Goal: Task Accomplishment & Management: Complete application form

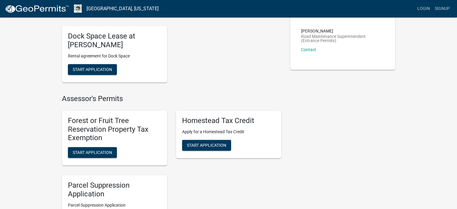
scroll to position [328, 0]
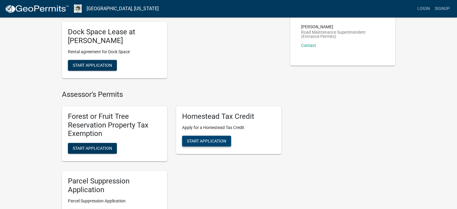
click at [215, 138] on span "Start Application" at bounding box center [206, 140] width 39 height 5
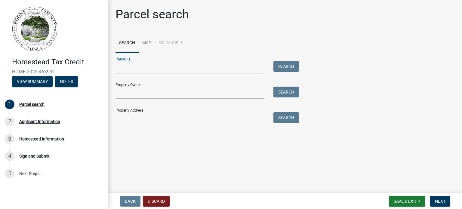
click at [152, 68] on input "Parcel ID:" at bounding box center [189, 67] width 149 height 12
click at [142, 92] on input "Property Owner:" at bounding box center [189, 93] width 149 height 12
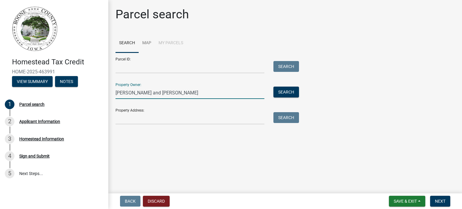
type input "[PERSON_NAME] and [PERSON_NAME]"
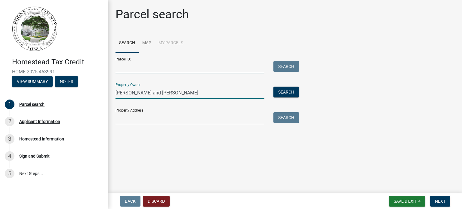
click at [131, 68] on input "Parcel ID:" at bounding box center [189, 67] width 149 height 12
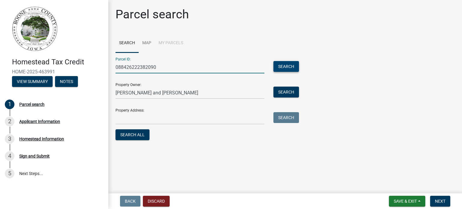
type input "088426222382090"
click at [286, 66] on button "Search" at bounding box center [286, 66] width 26 height 11
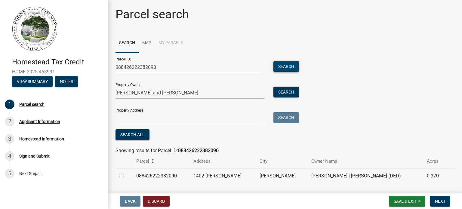
scroll to position [16, 0]
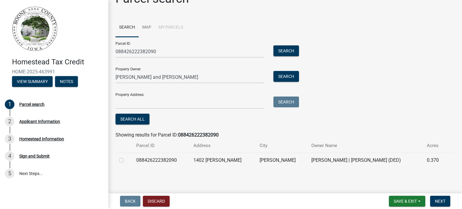
click at [126, 157] on label at bounding box center [126, 157] width 0 height 0
click at [126, 161] on input "radio" at bounding box center [128, 159] width 4 height 4
radio input "true"
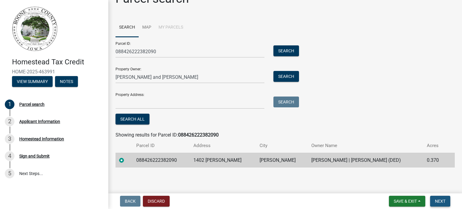
click at [440, 202] on span "Next" at bounding box center [440, 201] width 11 height 5
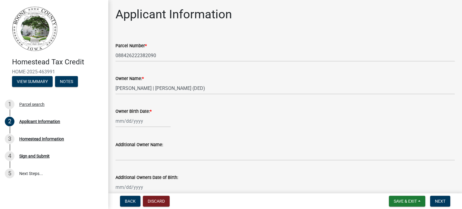
click at [123, 121] on input "Owner Birth Date: *" at bounding box center [142, 121] width 55 height 12
select select "8"
select select "2025"
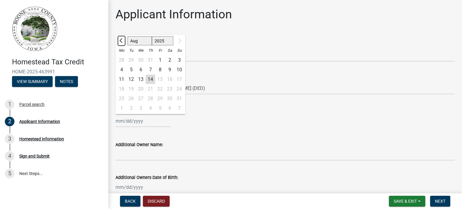
click at [120, 41] on span "Previous month" at bounding box center [121, 40] width 5 height 5
click at [119, 40] on button "Previous month" at bounding box center [121, 41] width 7 height 10
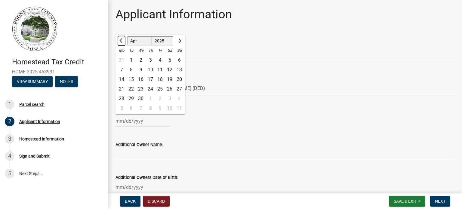
select select "3"
click at [119, 108] on div "31" at bounding box center [122, 108] width 10 height 10
type input "[DATE]"
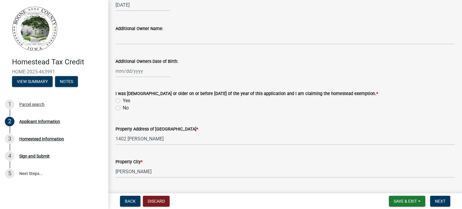
scroll to position [116, 0]
click at [123, 109] on label "No" at bounding box center [126, 107] width 6 height 7
click at [123, 108] on input "No" at bounding box center [125, 106] width 4 height 4
radio input "true"
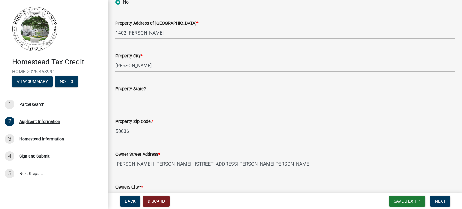
scroll to position [222, 0]
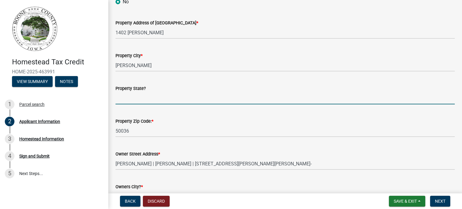
click at [133, 94] on input "Property State?" at bounding box center [284, 98] width 339 height 12
type input "[US_STATE]"
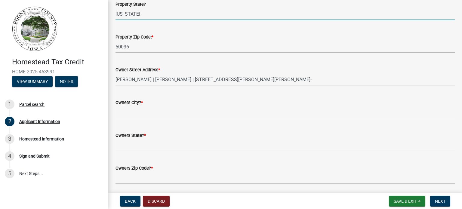
scroll to position [308, 0]
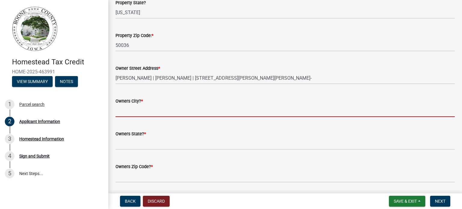
click at [149, 106] on input "Owners City? *" at bounding box center [284, 111] width 339 height 12
type input "[PERSON_NAME]"
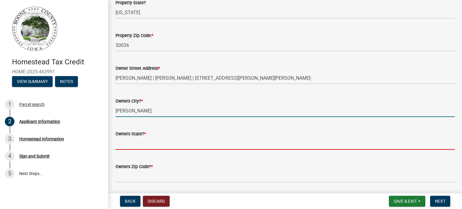
type input "[US_STATE]"
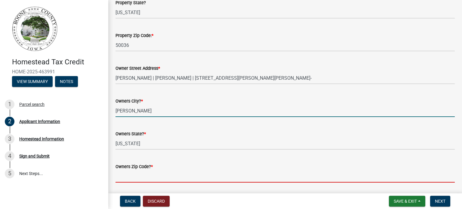
type input "50036"
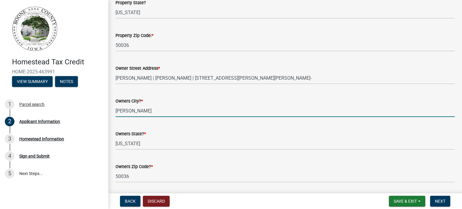
type input "[US_STATE]"
type input "5152980952"
type input "[EMAIL_ADDRESS][DOMAIN_NAME]"
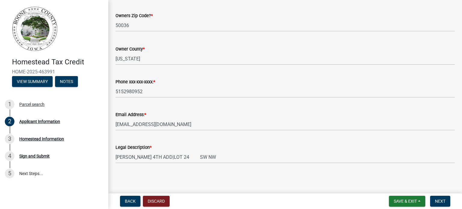
scroll to position [459, 0]
click at [442, 201] on span "Next" at bounding box center [440, 201] width 11 height 5
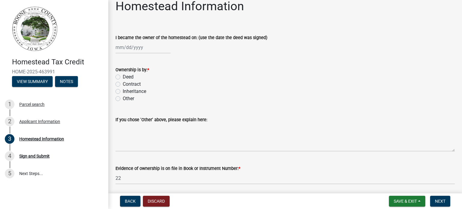
scroll to position [8, 0]
click at [123, 77] on label "Deed" at bounding box center [128, 76] width 11 height 7
click at [123, 77] on input "Deed" at bounding box center [125, 75] width 4 height 4
radio input "true"
click at [144, 48] on div at bounding box center [142, 47] width 55 height 12
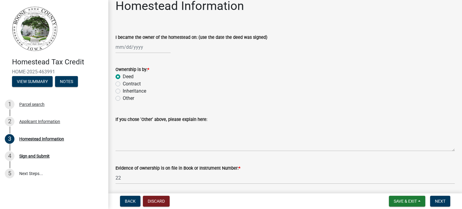
select select "8"
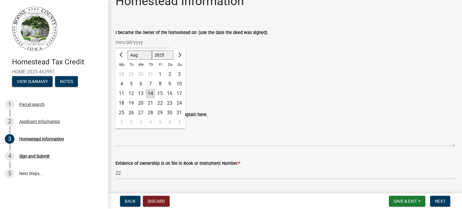
scroll to position [10, 0]
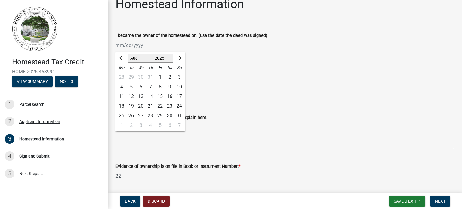
drag, startPoint x: 220, startPoint y: 121, endPoint x: 168, endPoint y: 60, distance: 79.8
click at [168, 60] on select "1525 1526 1527 1528 1529 1530 1531 1532 1533 1534 1535 1536 1537 1538 1539 1540…" at bounding box center [163, 58] width 22 height 9
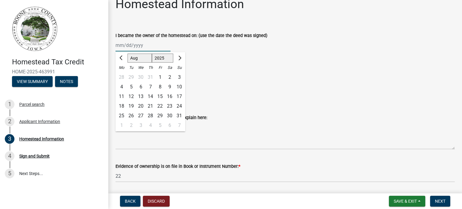
select select "2001"
click at [152, 54] on select "1525 1526 1527 1528 1529 1530 1531 1532 1533 1534 1535 1536 1537 1538 1539 1540…" at bounding box center [163, 58] width 22 height 9
click at [136, 59] on select "Jan Feb Mar Apr May Jun [DATE] Aug Sep Oct Nov Dec" at bounding box center [139, 58] width 24 height 9
select select "3"
click at [127, 54] on select "Jan Feb Mar Apr May Jun [DATE] Aug Sep Oct Nov Dec" at bounding box center [139, 58] width 24 height 9
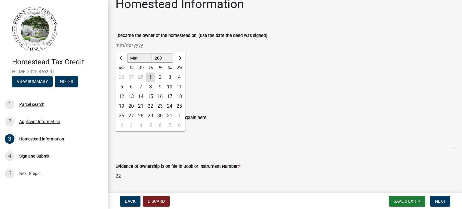
click at [131, 115] on div "27" at bounding box center [131, 116] width 10 height 10
type input "[DATE]"
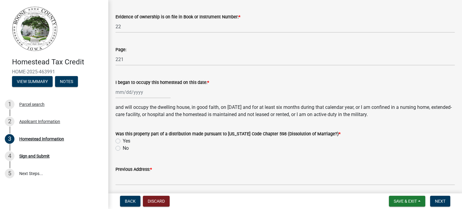
scroll to position [160, 0]
select select "8"
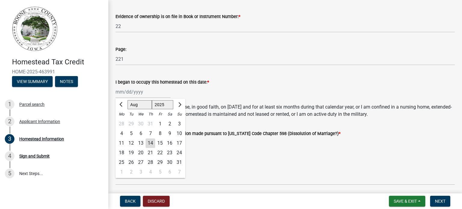
click at [146, 92] on div "[PERSON_NAME] Feb Mar Apr [PERSON_NAME][DATE] Oct Nov [DATE] 1526 1527 1528 152…" at bounding box center [142, 92] width 55 height 12
click at [166, 104] on select "1525 1526 1527 1528 1529 1530 1531 1532 1533 1534 1535 1536 1537 1538 1539 1540…" at bounding box center [163, 104] width 22 height 9
select select "2021"
click at [139, 104] on select "Jan Feb Mar Apr May Jun [DATE] Aug Sep Oct Nov Dec" at bounding box center [139, 104] width 24 height 9
click at [196, 125] on form "Was this property part of a distribution made pursuant to [US_STATE] Code Chapt…" at bounding box center [284, 137] width 339 height 29
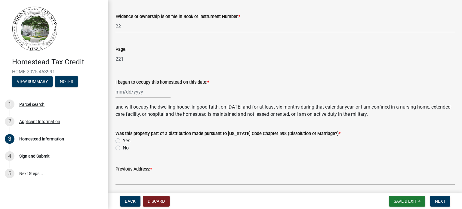
select select "8"
select select "2025"
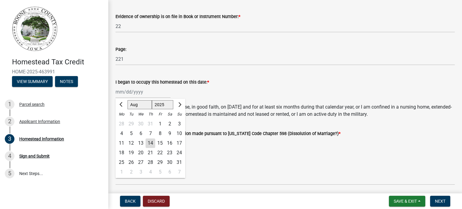
drag, startPoint x: 150, startPoint y: 94, endPoint x: 313, endPoint y: 153, distance: 173.3
click at [313, 153] on wm-data-entity-input "Was this property part of a distribution made pursuant to [US_STATE] Code Chapt…" at bounding box center [284, 140] width 339 height 34
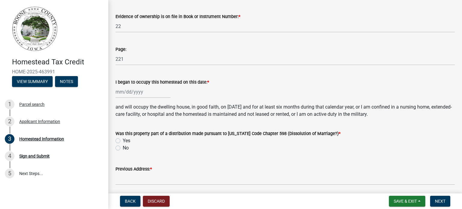
select select "8"
select select "2025"
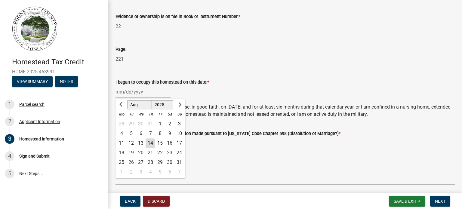
click at [145, 93] on div "[PERSON_NAME] Feb Mar Apr [PERSON_NAME][DATE] Oct Nov [DATE] 1526 1527 1528 152…" at bounding box center [142, 92] width 55 height 12
click at [122, 163] on div "25" at bounding box center [122, 163] width 10 height 10
type input "[DATE]"
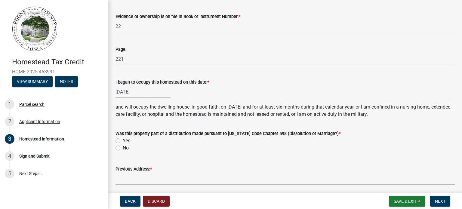
click at [142, 92] on div "[DATE]" at bounding box center [142, 92] width 55 height 12
select select "8"
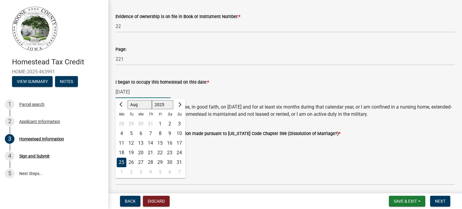
click at [164, 103] on select "1525 1526 1527 1528 1529 1530 1531 1532 1533 1534 1535 1536 1537 1538 1539 1540…" at bounding box center [163, 104] width 22 height 9
select select "2001"
click at [152, 100] on select "1525 1526 1527 1528 1529 1530 1531 1532 1533 1534 1535 1536 1537 1538 1539 1540…" at bounding box center [163, 104] width 22 height 9
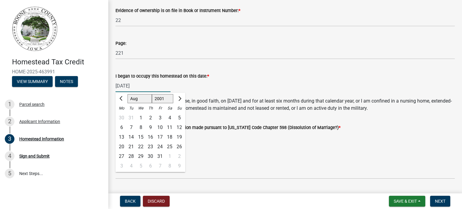
scroll to position [166, 0]
click at [171, 146] on div "25" at bounding box center [170, 147] width 10 height 10
type input "[DATE]"
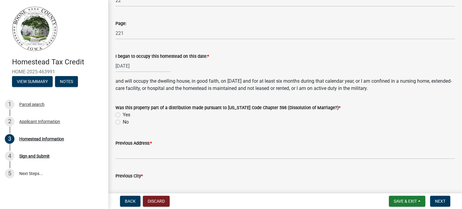
scroll to position [186, 0]
click at [123, 121] on label "No" at bounding box center [126, 121] width 6 height 7
click at [123, 121] on input "No" at bounding box center [125, 120] width 4 height 4
radio input "true"
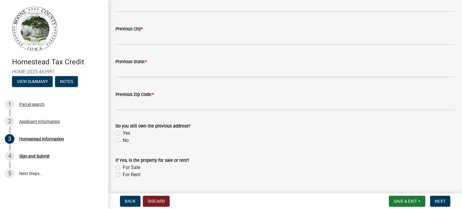
scroll to position [333, 0]
click at [123, 132] on label "Yes" at bounding box center [127, 132] width 8 height 7
click at [123, 132] on input "Yes" at bounding box center [125, 131] width 4 height 4
radio input "true"
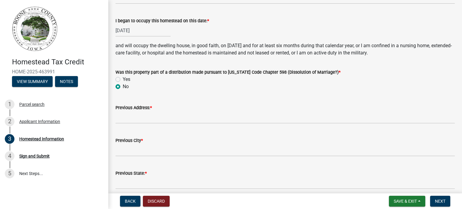
scroll to position [221, 0]
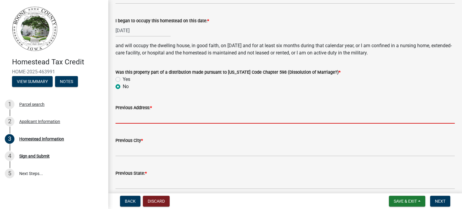
click at [137, 118] on input "Previous Address: *" at bounding box center [284, 117] width 339 height 12
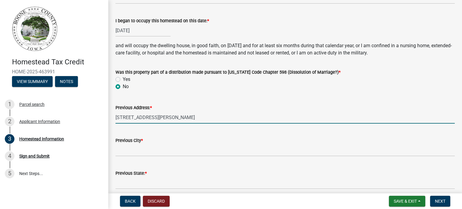
type input "[STREET_ADDRESS][PERSON_NAME]"
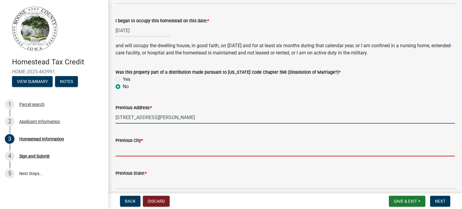
click at [134, 154] on input "Previous City *" at bounding box center [284, 150] width 339 height 12
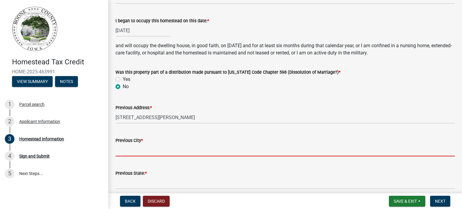
type input "[PERSON_NAME]"
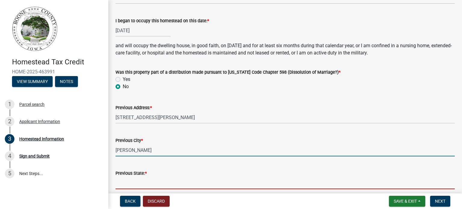
type input "[US_STATE]"
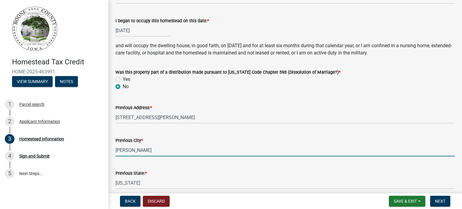
type input "50036"
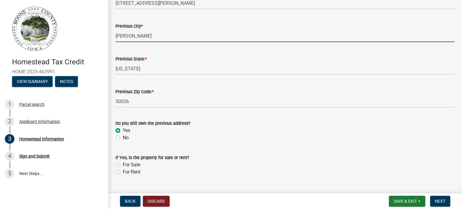
scroll to position [349, 0]
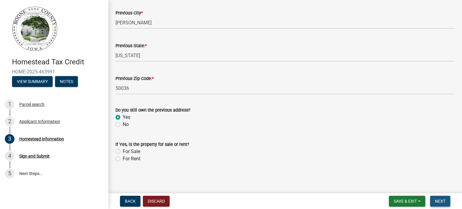
click at [440, 199] on span "Next" at bounding box center [440, 201] width 11 height 5
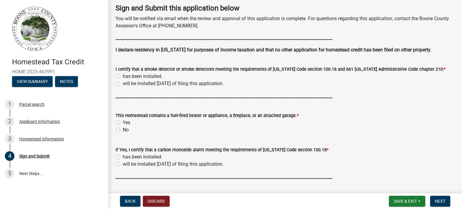
scroll to position [30, 0]
click at [123, 76] on label "has been installed." at bounding box center [143, 75] width 40 height 7
click at [123, 76] on input "has been installed." at bounding box center [125, 74] width 4 height 4
radio input "true"
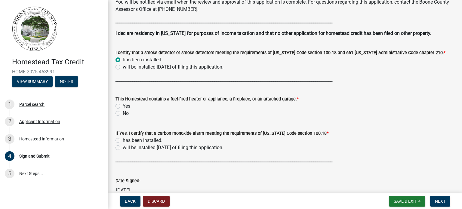
scroll to position [47, 0]
click at [123, 108] on label "Yes" at bounding box center [127, 105] width 8 height 7
click at [123, 106] on input "Yes" at bounding box center [125, 104] width 4 height 4
radio input "true"
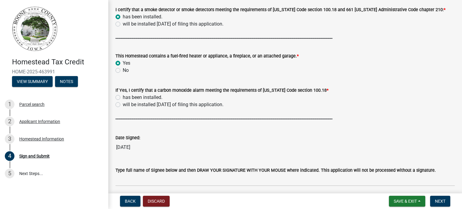
scroll to position [90, 0]
click at [123, 98] on label "has been installed." at bounding box center [143, 96] width 40 height 7
click at [123, 97] on input "has been installed." at bounding box center [125, 95] width 4 height 4
radio input "true"
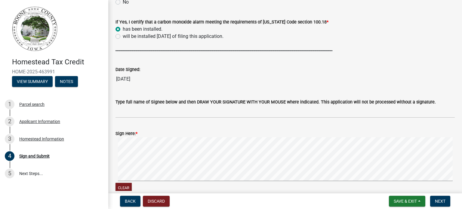
scroll to position [158, 0]
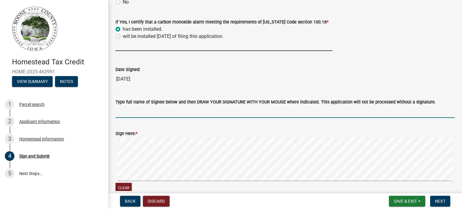
click at [133, 112] on input "Type full name of Signee below and then DRAW YOUR SIGNATURE WITH YOUR MOUSE whe…" at bounding box center [284, 112] width 339 height 12
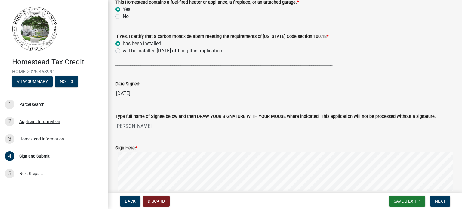
scroll to position [201, 0]
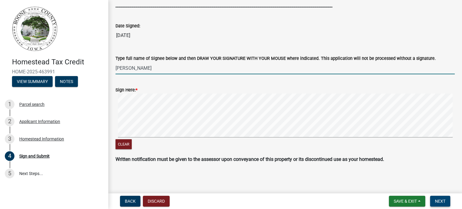
type input "[PERSON_NAME]"
click at [440, 200] on span "Next" at bounding box center [440, 201] width 11 height 5
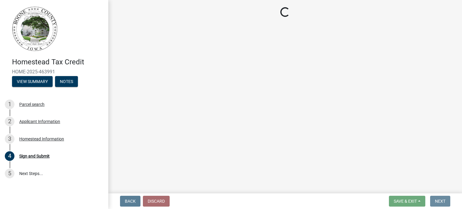
scroll to position [0, 0]
